Goal: Task Accomplishment & Management: Complete application form

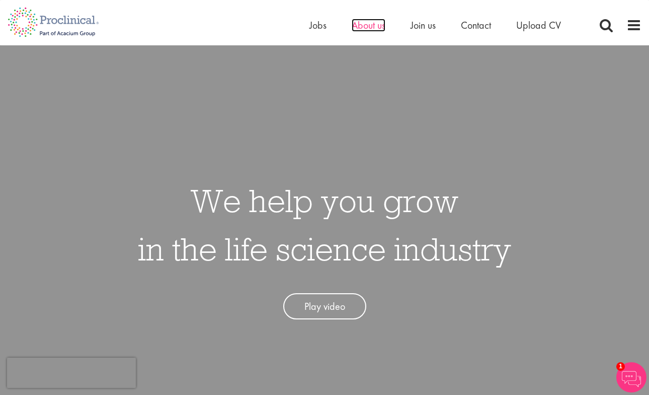
click at [371, 24] on span "About us" at bounding box center [369, 25] width 34 height 13
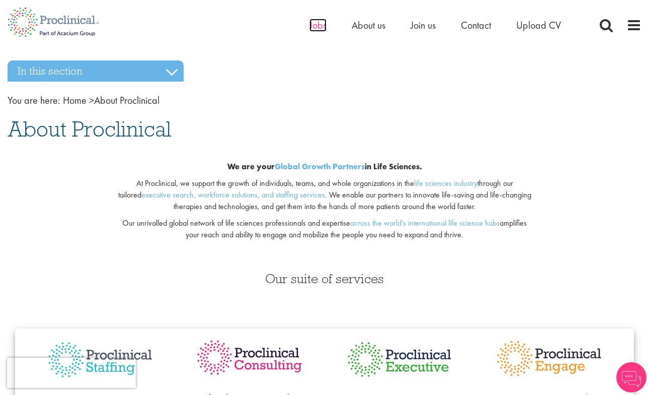
click at [317, 27] on span "Jobs" at bounding box center [318, 25] width 17 height 13
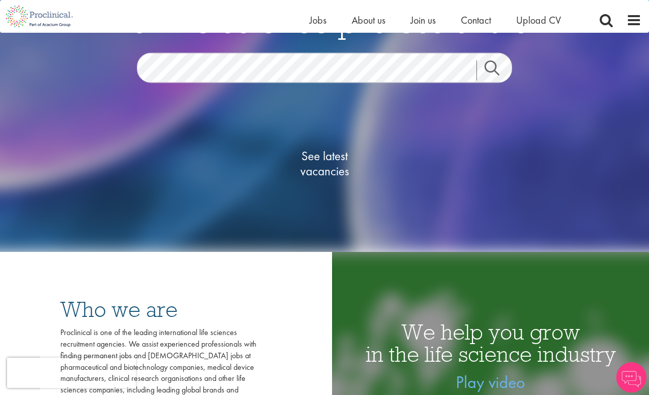
scroll to position [113, 0]
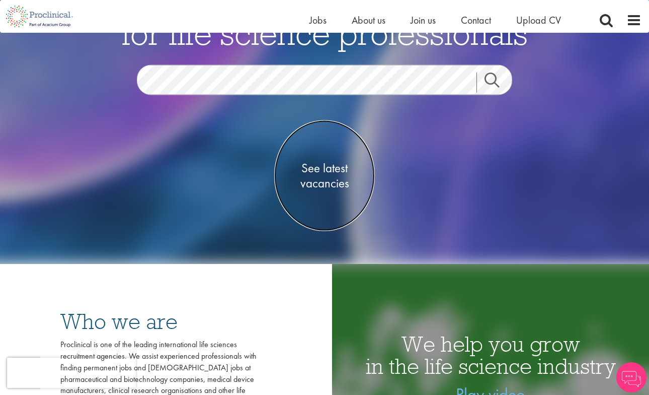
click at [319, 168] on span "See latest vacancies" at bounding box center [324, 176] width 101 height 30
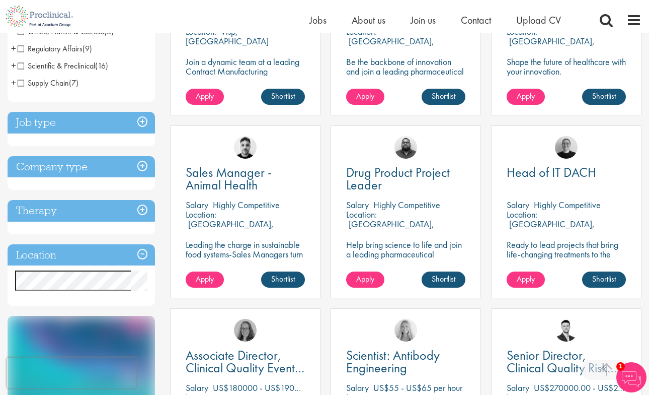
scroll to position [295, 0]
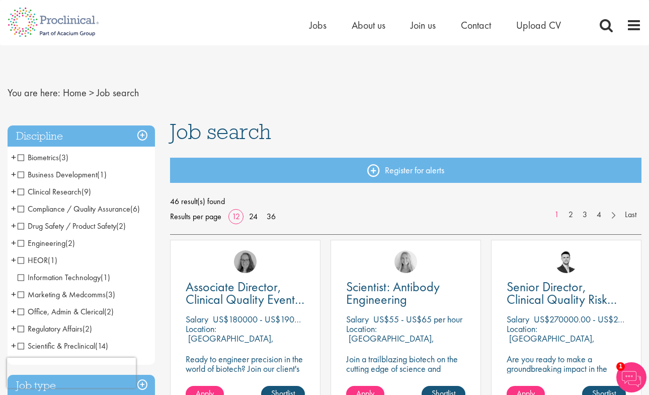
click at [13, 226] on span "+" at bounding box center [13, 225] width 5 height 15
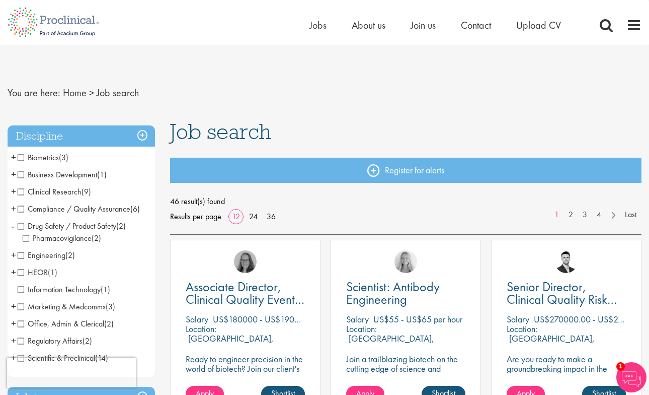
click at [22, 227] on span "Drug Safety / Product Safety" at bounding box center [67, 226] width 99 height 11
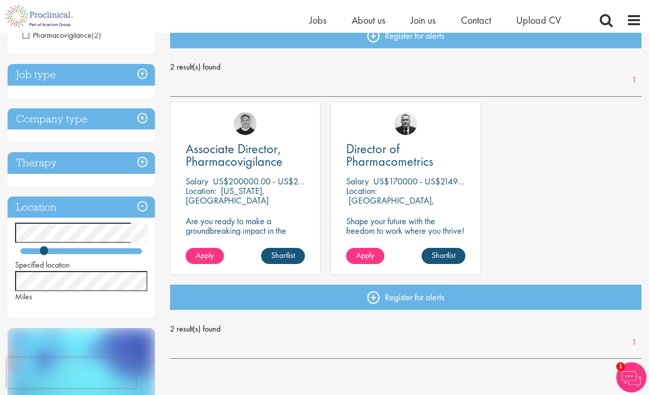
scroll to position [122, 0]
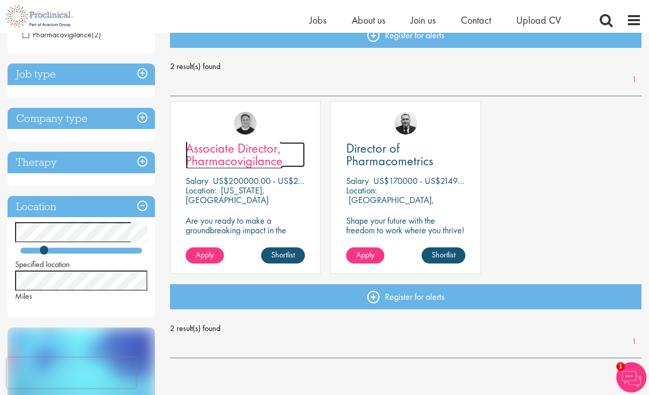
click at [254, 150] on span "Associate Director, Pharmacovigilance" at bounding box center [234, 154] width 97 height 30
